Goal: Transaction & Acquisition: Purchase product/service

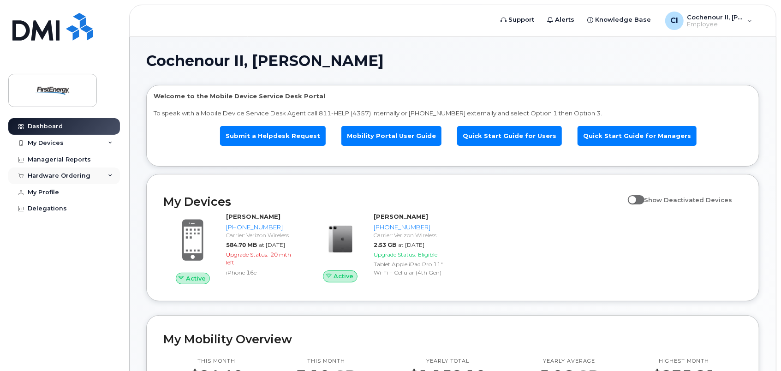
click at [90, 177] on div "Hardware Ordering" at bounding box center [64, 176] width 112 height 17
click at [62, 211] on div "New Order" at bounding box center [49, 210] width 35 height 8
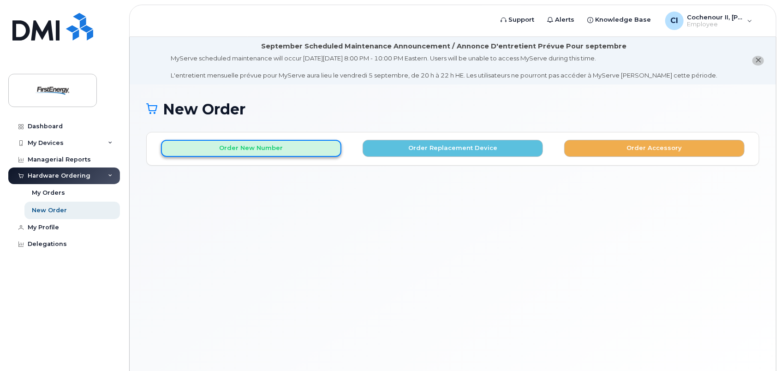
click at [264, 147] on button "Order New Number" at bounding box center [251, 148] width 180 height 17
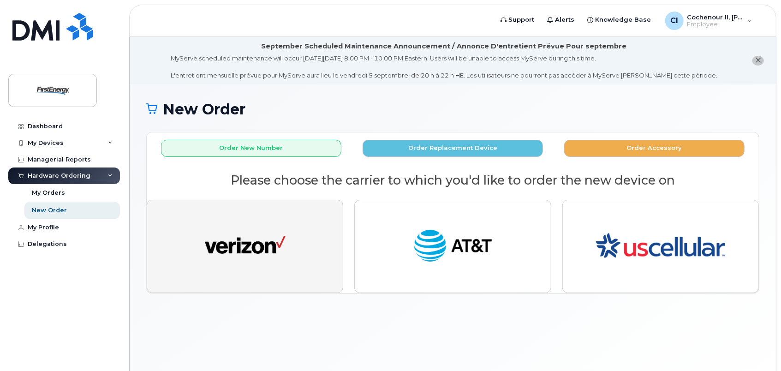
click at [267, 240] on img "button" at bounding box center [245, 247] width 81 height 42
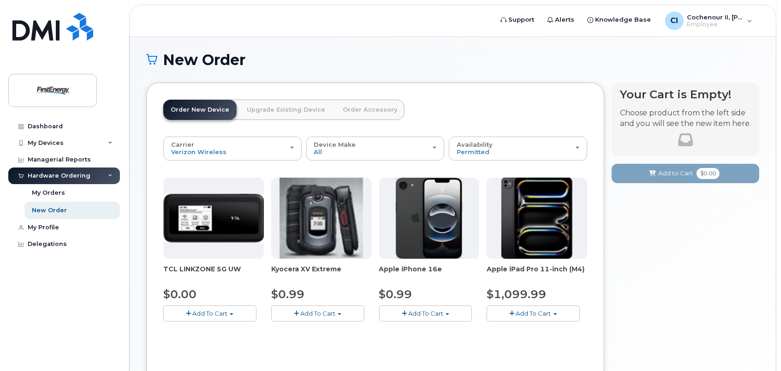
scroll to position [53, 0]
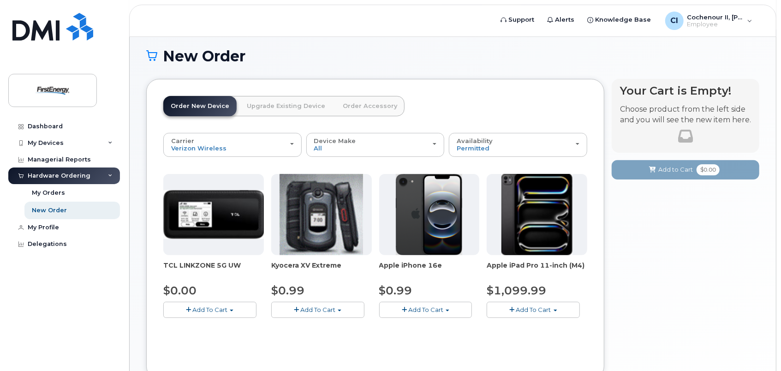
click at [209, 308] on span "Add To Cart" at bounding box center [209, 309] width 35 height 7
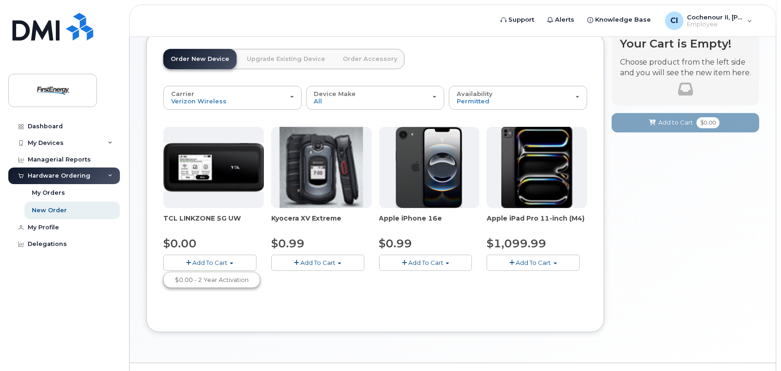
scroll to position [102, 0]
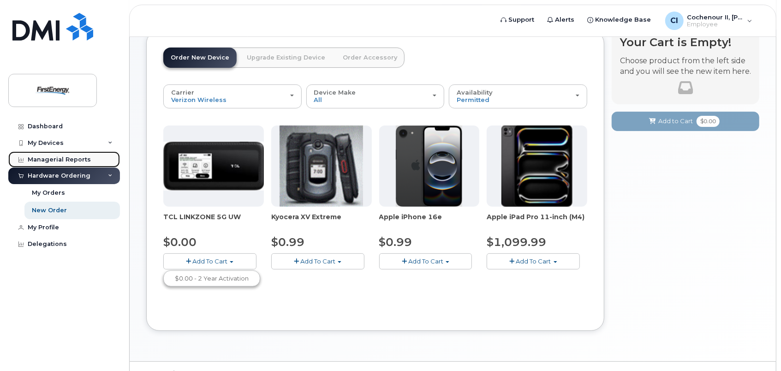
click at [65, 159] on div "Managerial Reports" at bounding box center [59, 159] width 63 height 7
